Goal: Transaction & Acquisition: Purchase product/service

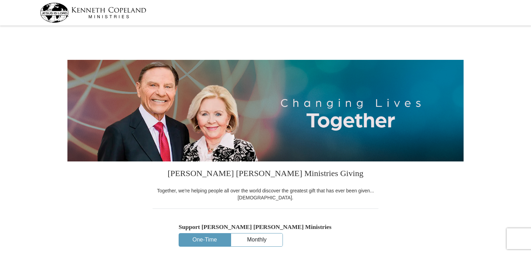
select select "MN"
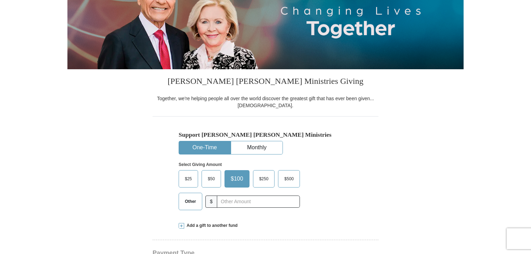
scroll to position [104, 0]
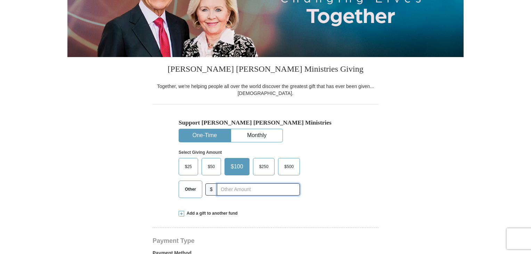
click at [232, 191] on input "text" at bounding box center [258, 189] width 83 height 12
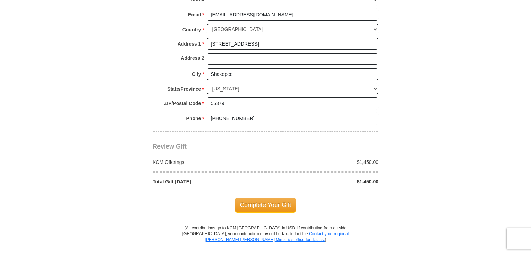
scroll to position [556, 0]
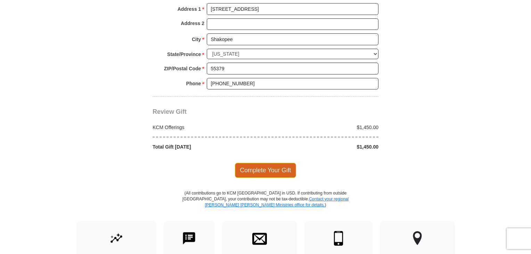
type input "1450.00"
click at [261, 168] on span "Complete Your Gift" at bounding box center [266, 170] width 62 height 15
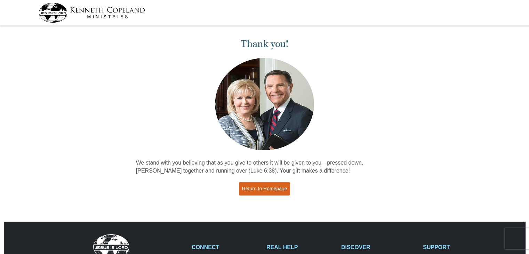
click at [273, 191] on link "Return to Homepage" at bounding box center [264, 189] width 51 height 14
